Goal: Task Accomplishment & Management: Use online tool/utility

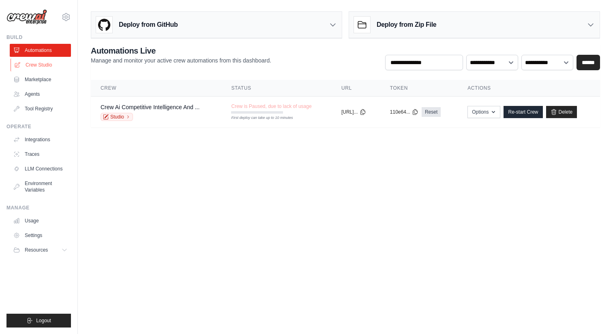
click at [43, 64] on link "Crew Studio" at bounding box center [41, 64] width 61 height 13
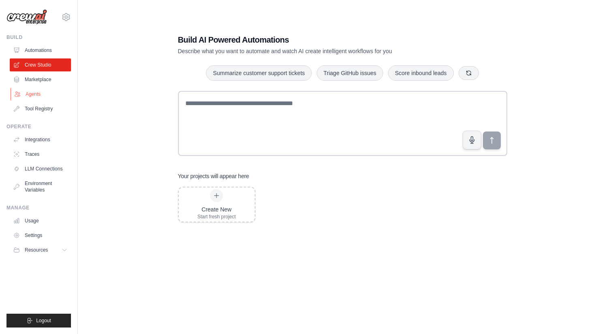
click at [39, 90] on link "Agents" at bounding box center [41, 94] width 61 height 13
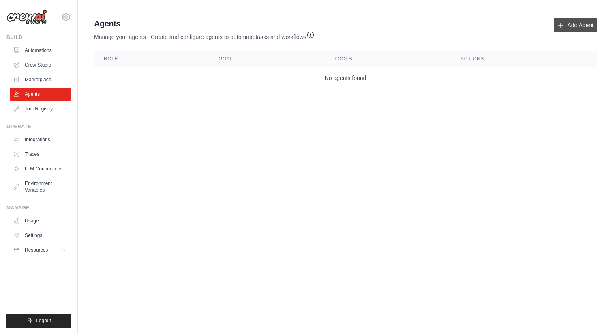
click at [559, 27] on icon at bounding box center [561, 25] width 6 height 6
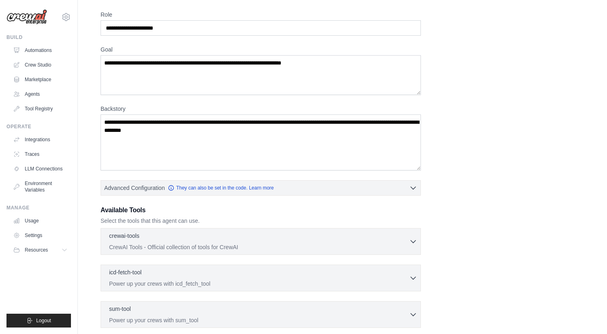
scroll to position [106, 0]
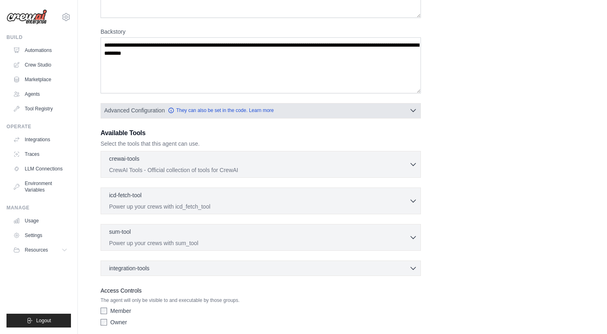
click at [353, 114] on button "Advanced Configuration They can also be set in the code. Learn more" at bounding box center [261, 110] width 320 height 15
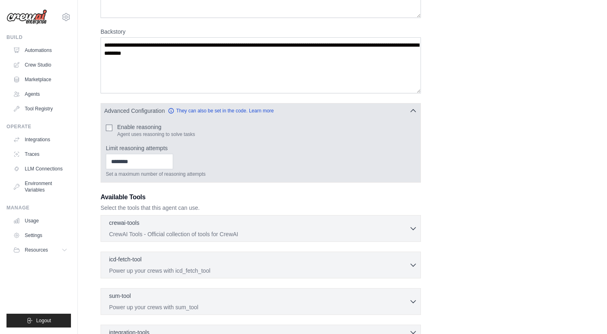
click at [131, 126] on label "Enable reasoning" at bounding box center [156, 127] width 78 height 8
click at [132, 161] on input "Limit reasoning attempts" at bounding box center [139, 161] width 67 height 15
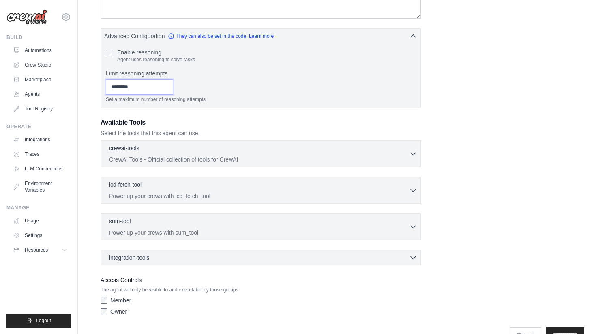
scroll to position [181, 0]
click at [413, 150] on icon "button" at bounding box center [413, 153] width 8 height 8
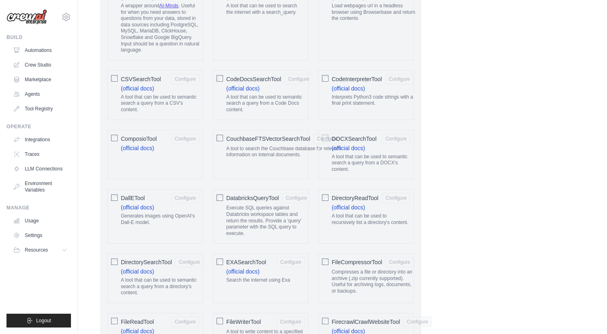
scroll to position [311, 0]
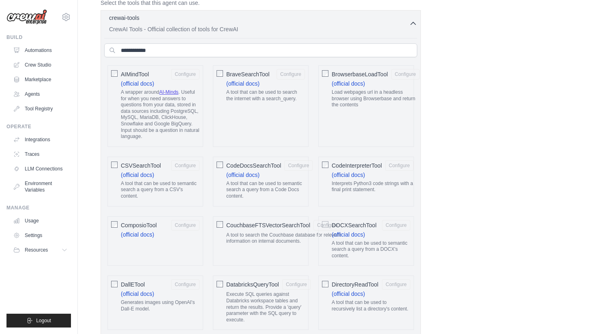
click at [329, 75] on div "BrowserbaseLoadTool Configure (official docs) Load webpages url in a headless b…" at bounding box center [366, 106] width 96 height 82
click at [389, 167] on button "Configure" at bounding box center [399, 165] width 28 height 11
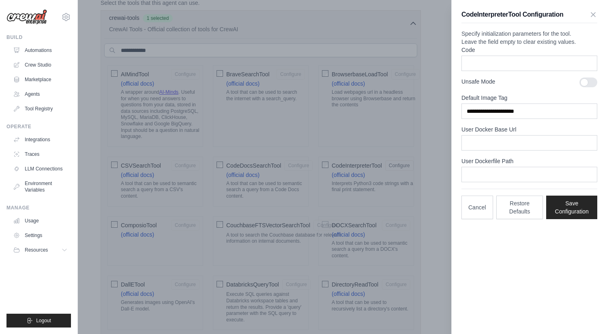
click at [438, 148] on div at bounding box center [303, 167] width 607 height 334
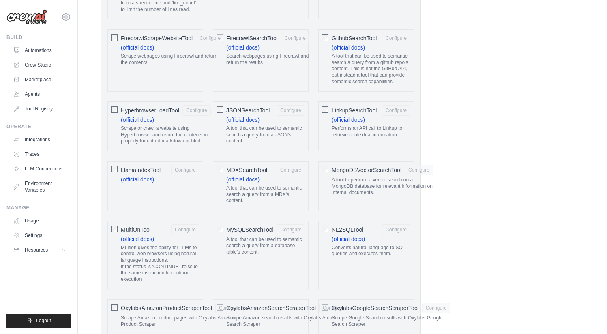
scroll to position [868, 0]
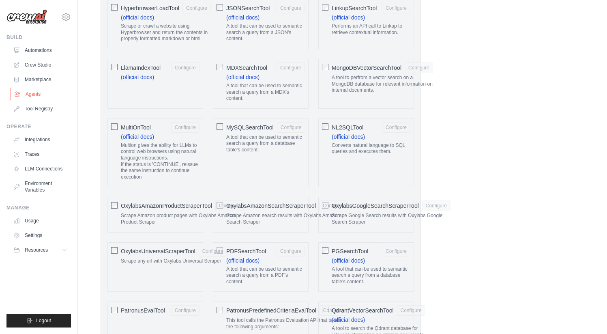
click at [34, 96] on link "Agents" at bounding box center [41, 94] width 61 height 13
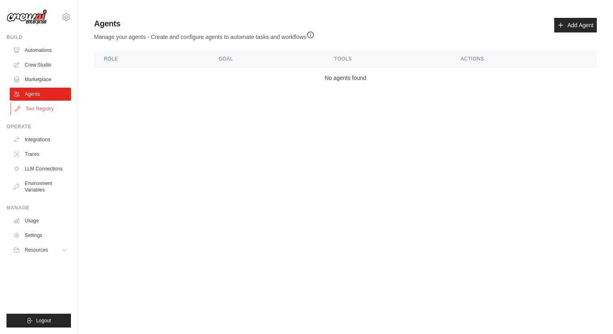
click at [38, 110] on link "Tool Registry" at bounding box center [41, 108] width 61 height 13
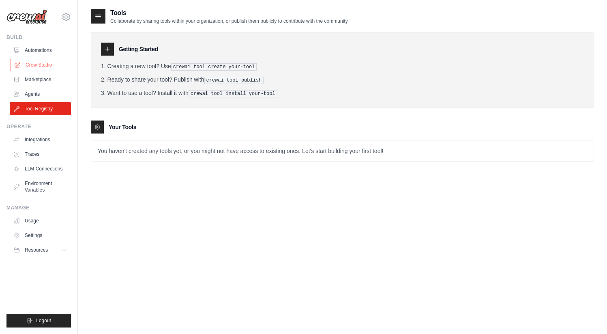
click at [33, 67] on link "Crew Studio" at bounding box center [41, 64] width 61 height 13
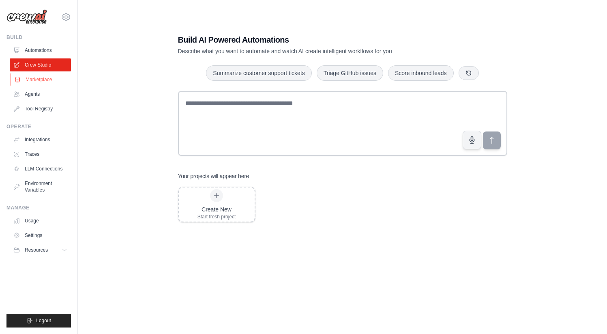
drag, startPoint x: 0, startPoint y: 0, endPoint x: 35, endPoint y: 78, distance: 85.9
click at [35, 78] on link "Marketplace" at bounding box center [41, 79] width 61 height 13
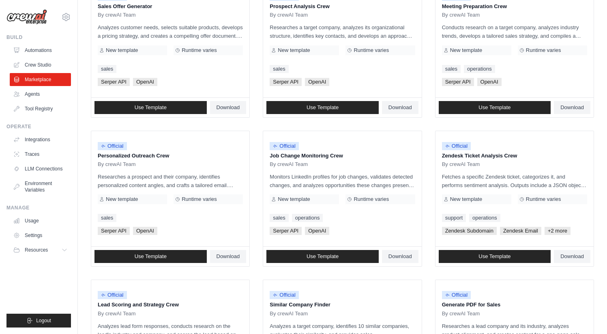
scroll to position [418, 0]
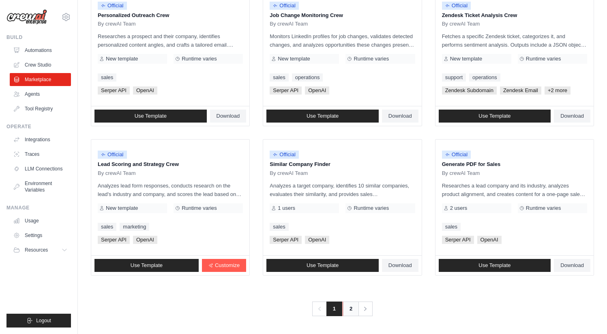
click at [352, 310] on link "2" at bounding box center [351, 308] width 16 height 15
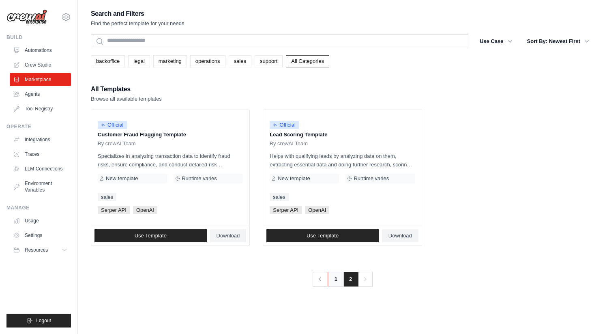
click at [334, 279] on link "1" at bounding box center [336, 279] width 16 height 15
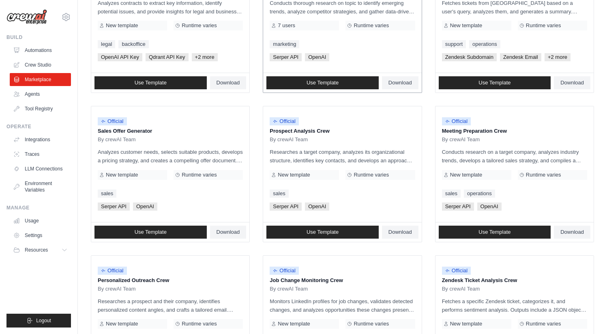
scroll to position [151, 0]
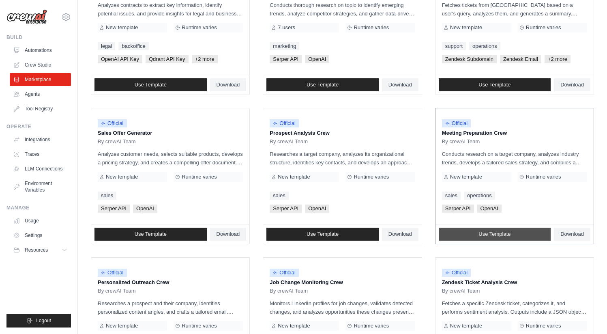
click at [508, 237] on link "Use Template" at bounding box center [495, 234] width 112 height 13
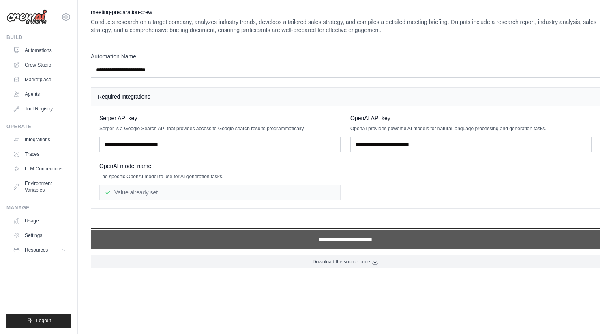
click at [365, 241] on input "**********" at bounding box center [345, 239] width 509 height 19
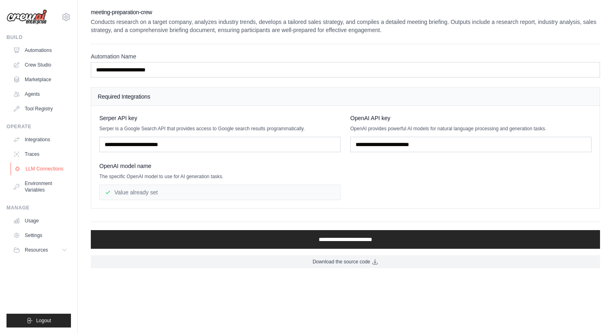
click at [43, 171] on link "LLM Connections" at bounding box center [41, 168] width 61 height 13
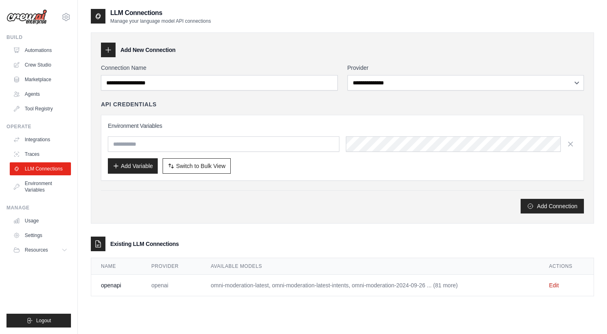
scroll to position [16, 0]
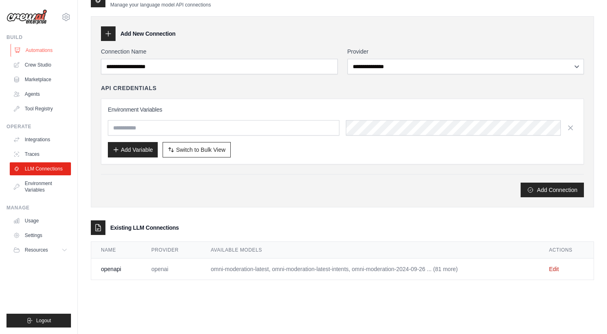
click at [39, 54] on link "Automations" at bounding box center [41, 50] width 61 height 13
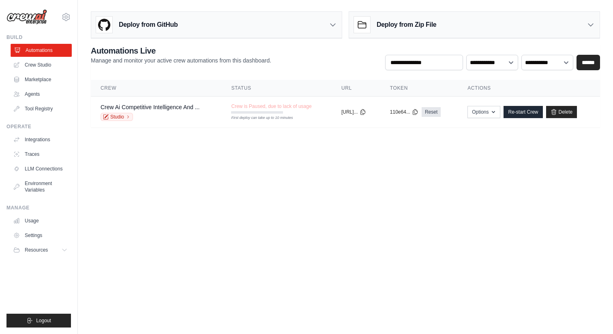
click at [39, 52] on link "Automations" at bounding box center [41, 50] width 61 height 13
click at [169, 108] on link "Crew Ai Competitive Intelligence And ..." at bounding box center [150, 107] width 99 height 6
click at [127, 121] on td "Crew Ai Competitive Intelligence And ... Studio" at bounding box center [156, 112] width 131 height 31
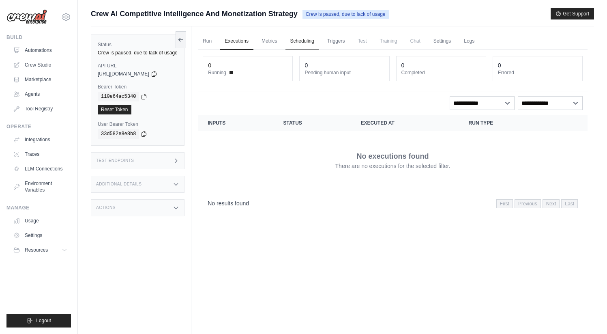
click at [303, 42] on link "Scheduling" at bounding box center [303, 41] width 34 height 17
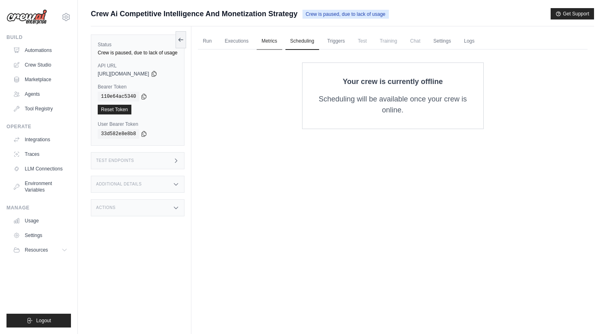
click at [276, 42] on link "Metrics" at bounding box center [270, 41] width 26 height 17
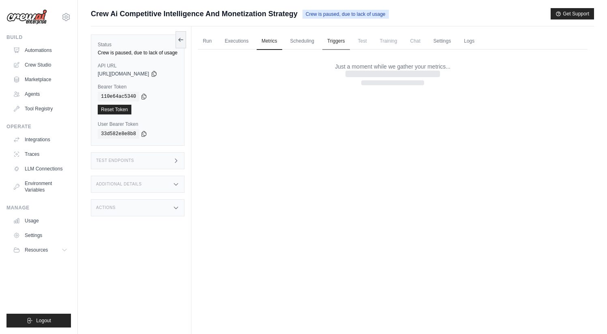
click at [346, 42] on link "Triggers" at bounding box center [336, 41] width 28 height 17
click at [364, 42] on span "Test" at bounding box center [362, 41] width 19 height 16
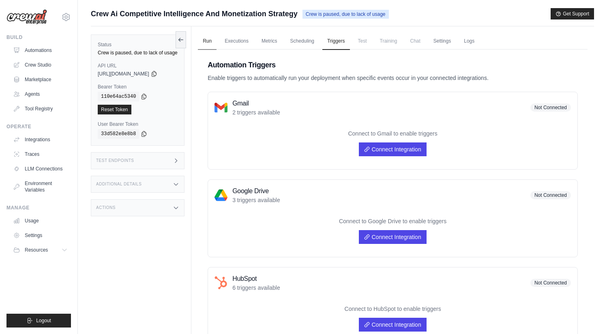
click at [208, 42] on link "Run" at bounding box center [207, 41] width 19 height 17
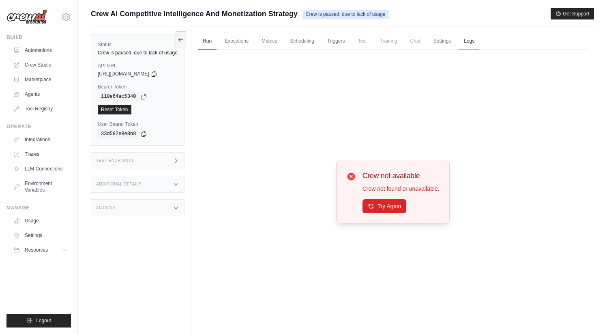
click at [468, 41] on link "Logs" at bounding box center [469, 41] width 20 height 17
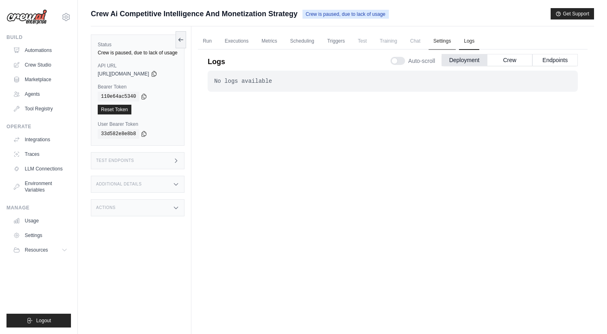
click at [456, 41] on link "Settings" at bounding box center [442, 41] width 27 height 17
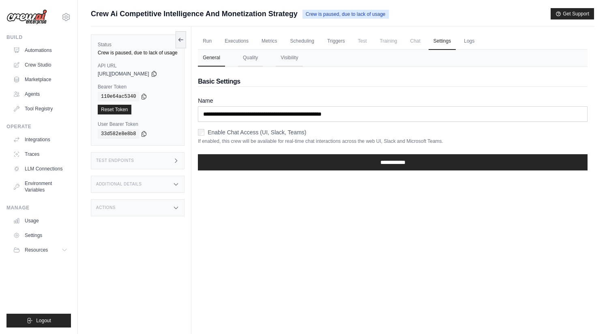
click at [419, 41] on span "Chat" at bounding box center [415, 41] width 20 height 16
click at [409, 41] on span "Chat" at bounding box center [415, 41] width 20 height 16
click at [38, 216] on link "Usage" at bounding box center [41, 220] width 61 height 13
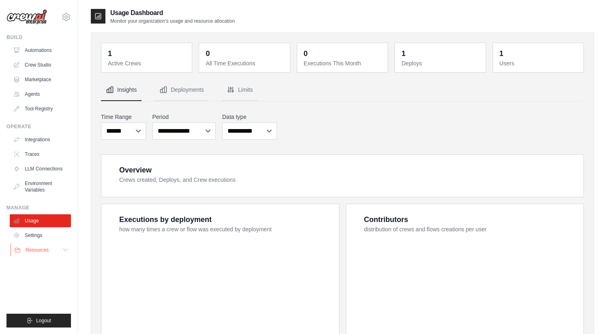
click at [40, 256] on button "Resources" at bounding box center [41, 249] width 61 height 13
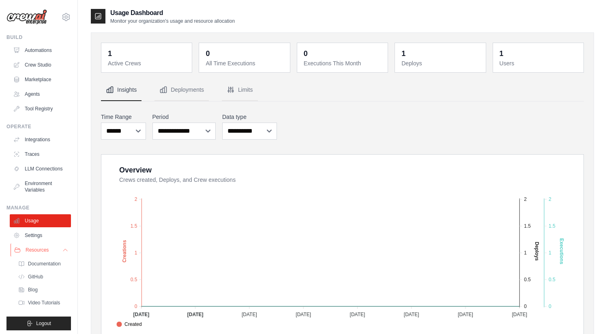
scroll to position [9, 0]
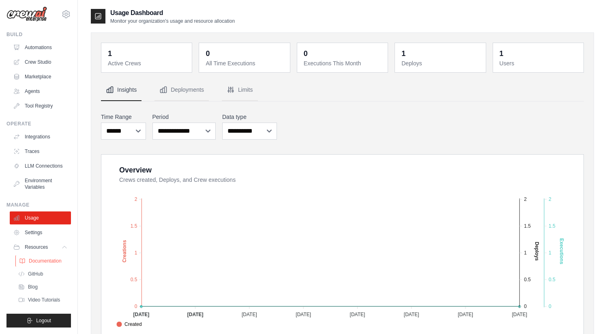
click at [47, 261] on span "Documentation" at bounding box center [45, 261] width 33 height 6
